Goal: Information Seeking & Learning: Find specific fact

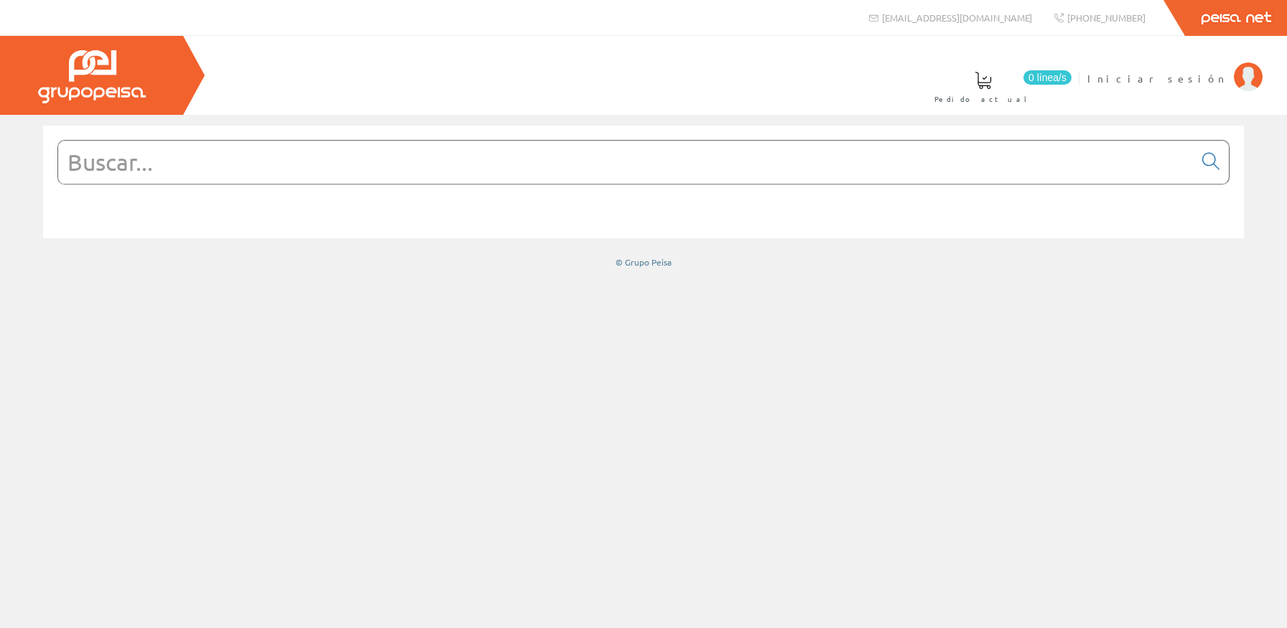
click at [1198, 68] on link "Iniciar sesión" at bounding box center [1174, 67] width 175 height 14
click at [545, 184] on input "text" at bounding box center [625, 162] width 1135 height 43
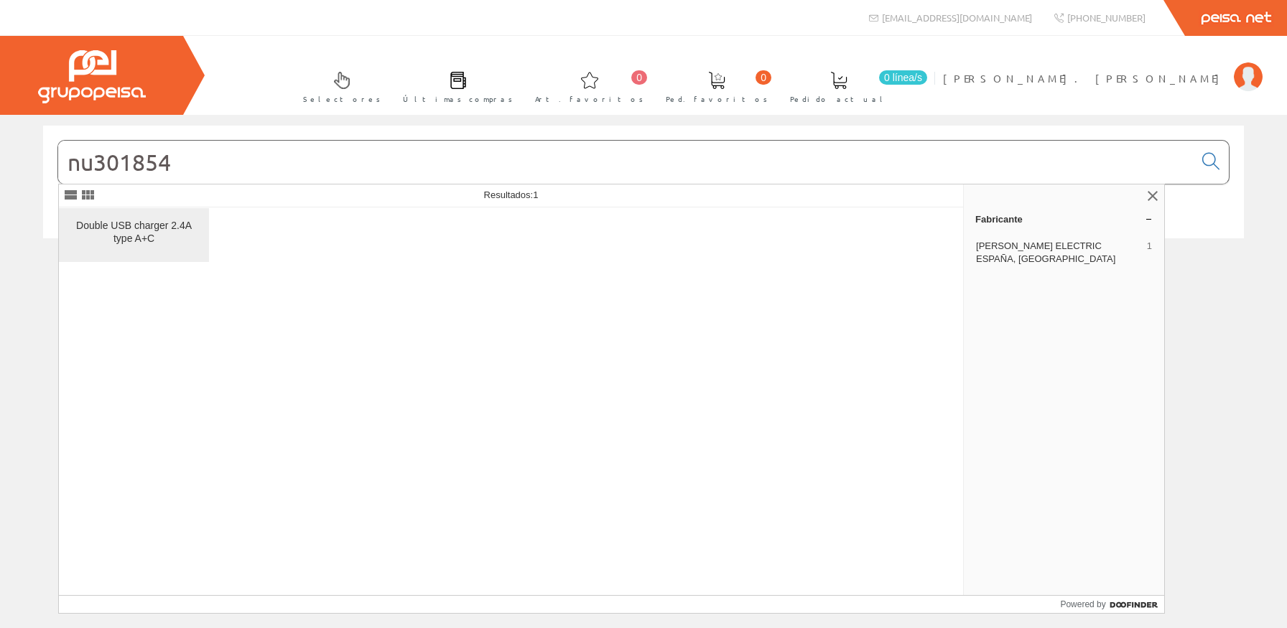
type input "nu301854"
click at [164, 216] on link "Double USB charger 2.4A type A+C" at bounding box center [134, 235] width 150 height 54
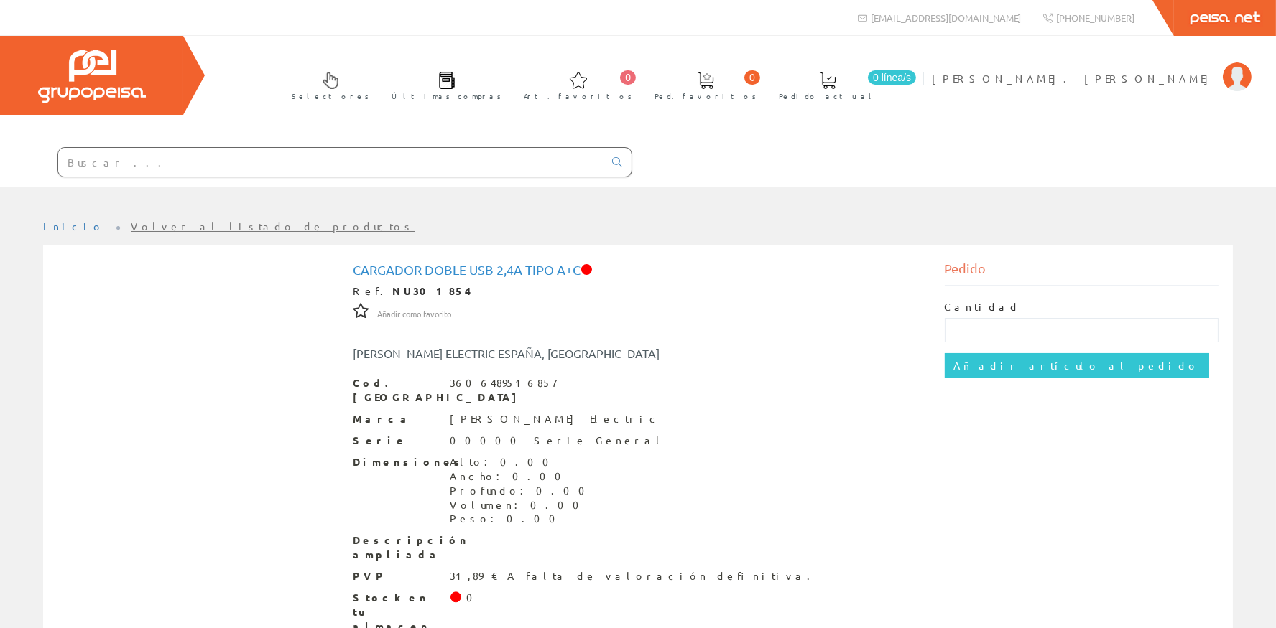
click at [219, 178] on div at bounding box center [316, 163] width 632 height 49
click at [217, 168] on input "text" at bounding box center [330, 162] width 545 height 29
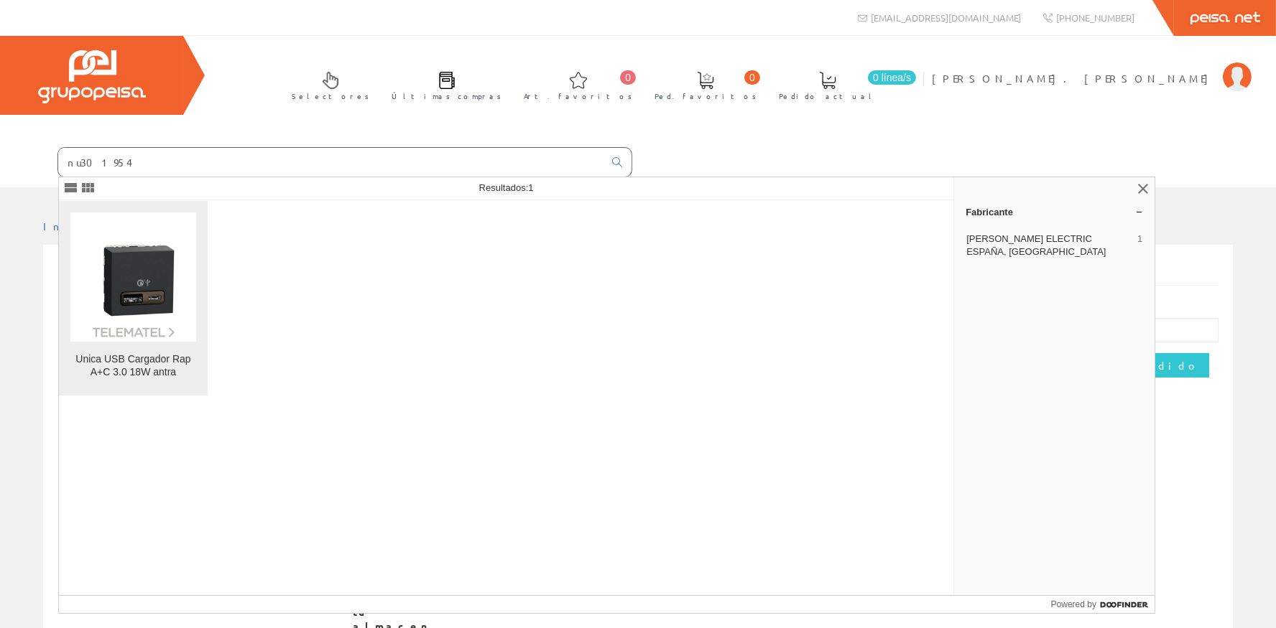
type input "nu301954"
click at [118, 303] on img at bounding box center [133, 277] width 126 height 126
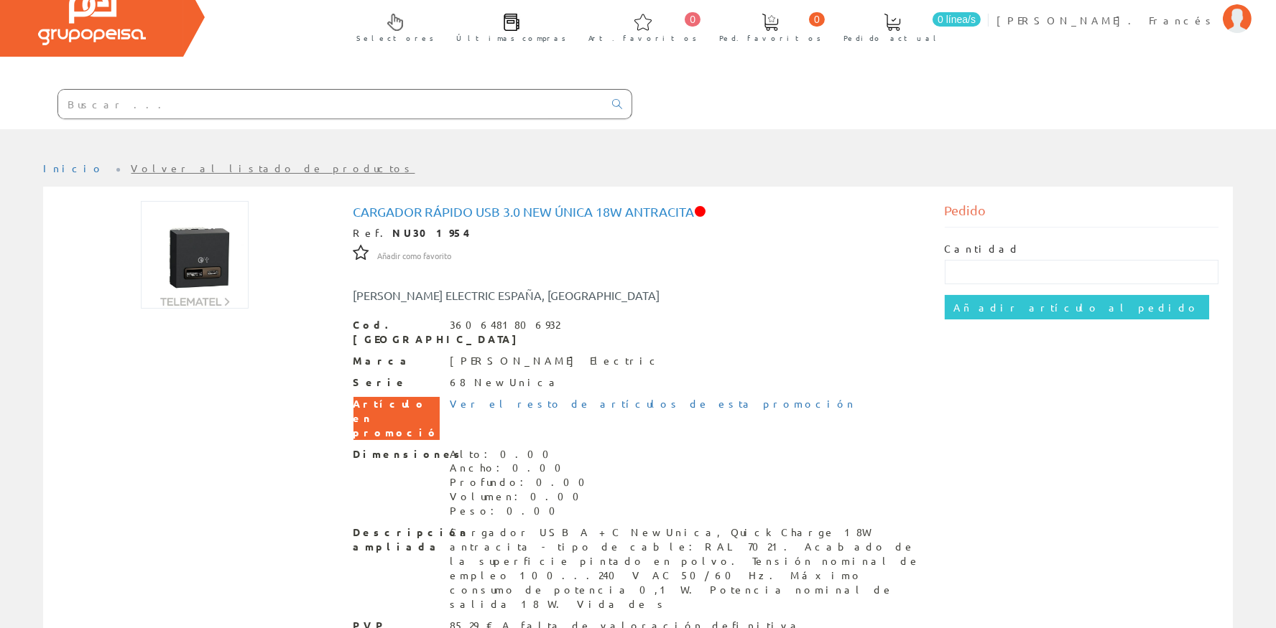
scroll to position [109, 0]
